Goal: Information Seeking & Learning: Check status

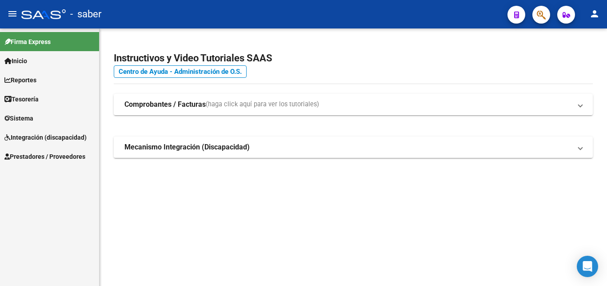
click at [29, 82] on span "Reportes" at bounding box center [20, 80] width 32 height 10
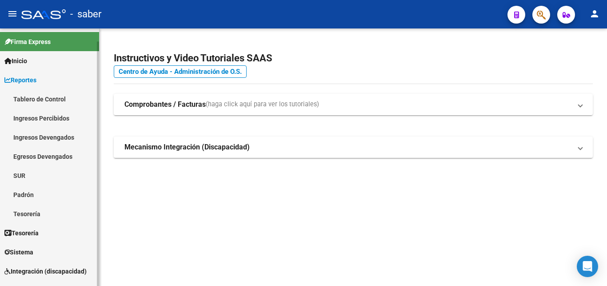
click at [33, 102] on link "Tablero de Control" at bounding box center [49, 98] width 99 height 19
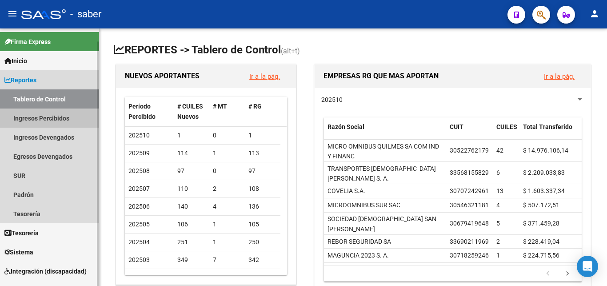
click at [52, 120] on link "Ingresos Percibidos" at bounding box center [49, 117] width 99 height 19
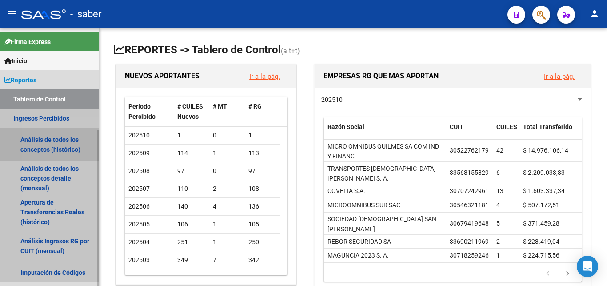
click at [53, 148] on link "Análisis de todos los conceptos (histórico)" at bounding box center [49, 144] width 99 height 34
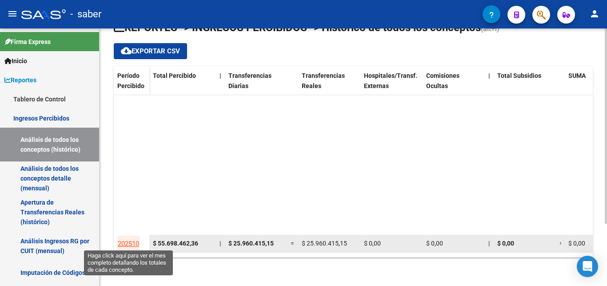
scroll to position [61, 0]
click at [134, 239] on span "202510" at bounding box center [128, 243] width 21 height 8
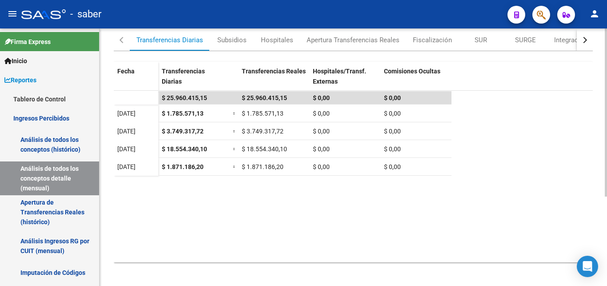
scroll to position [136, 0]
